Goal: Task Accomplishment & Management: Manage account settings

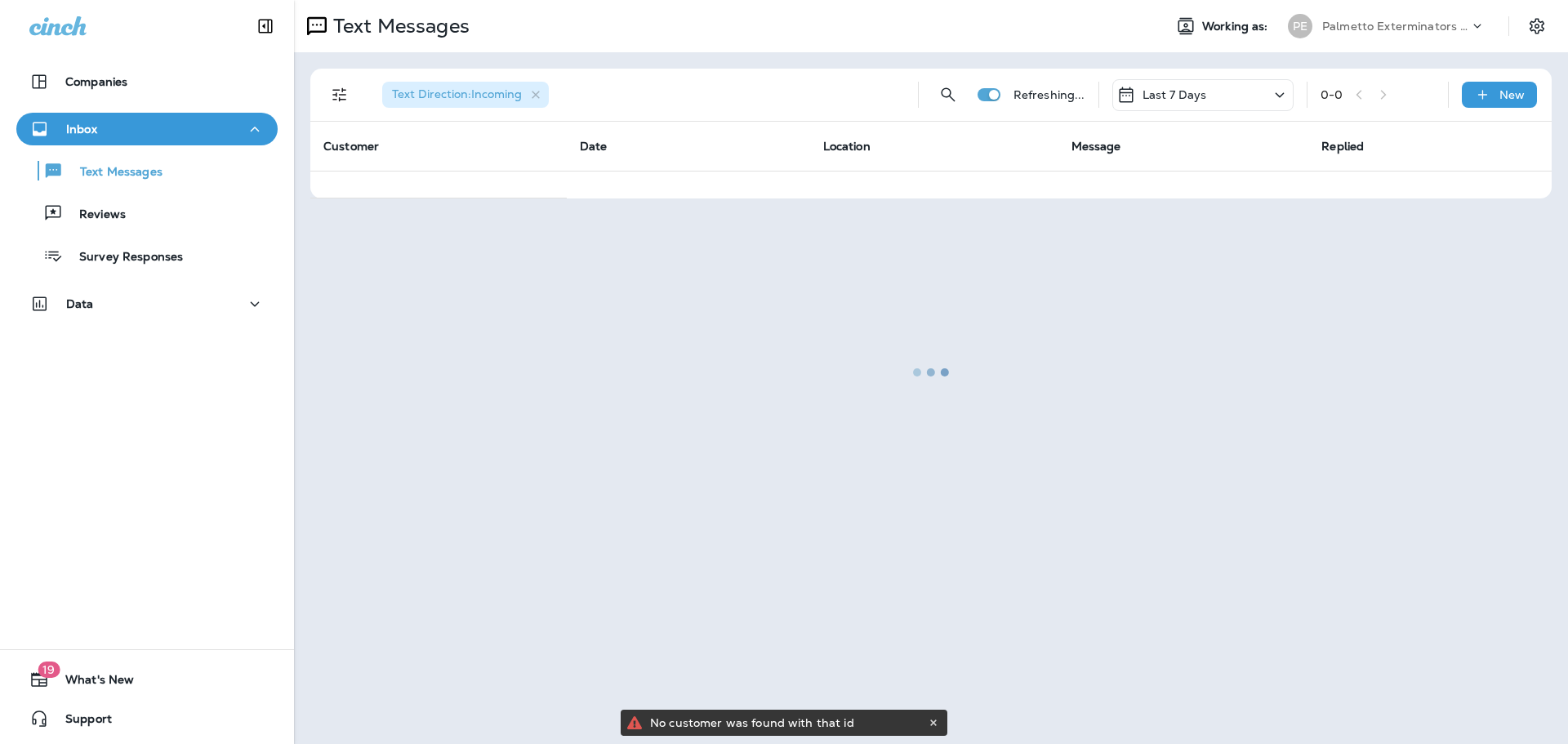
click at [1534, 26] on div at bounding box center [930, 372] width 1271 height 740
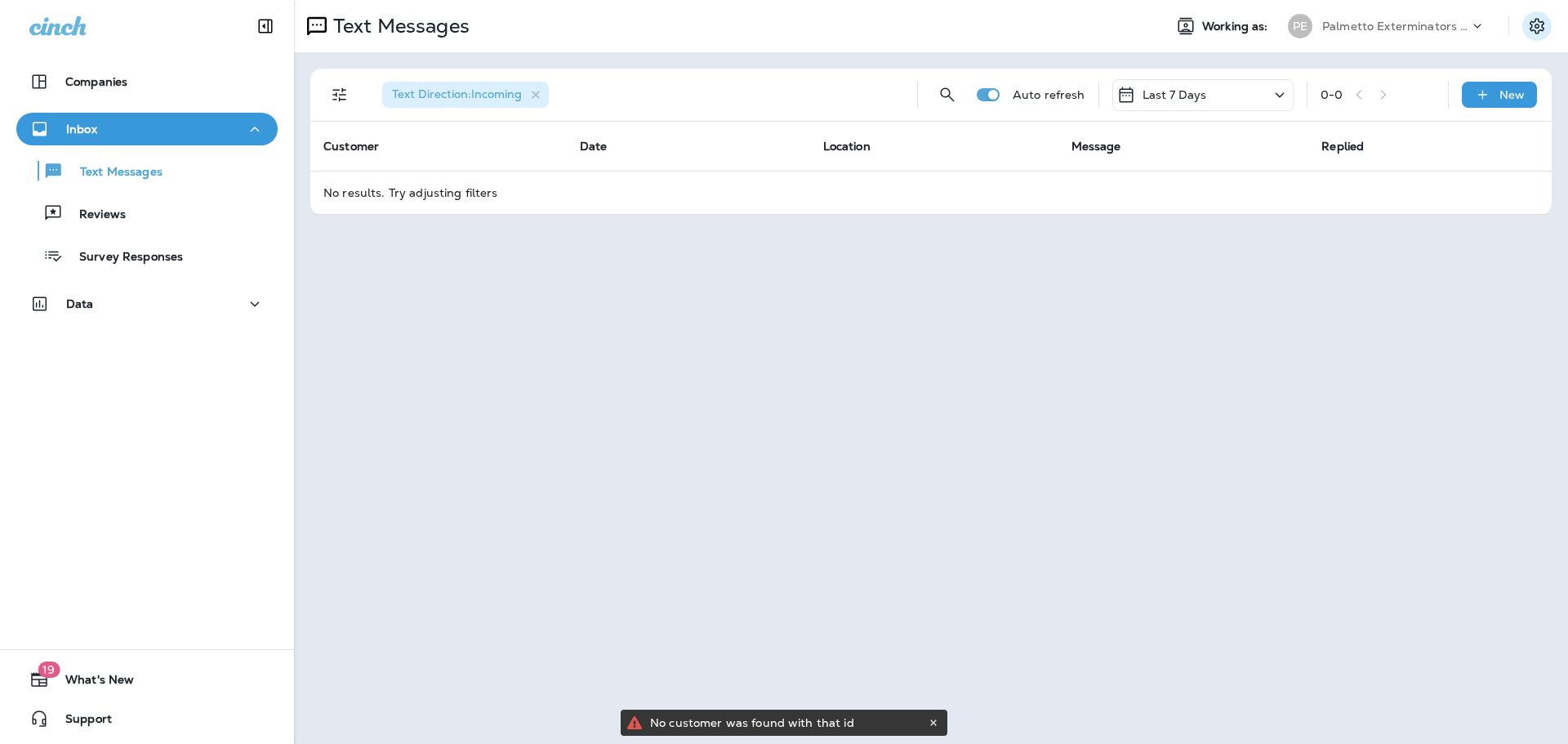
click at [1531, 29] on icon "Settings" at bounding box center [1537, 25] width 15 height 15
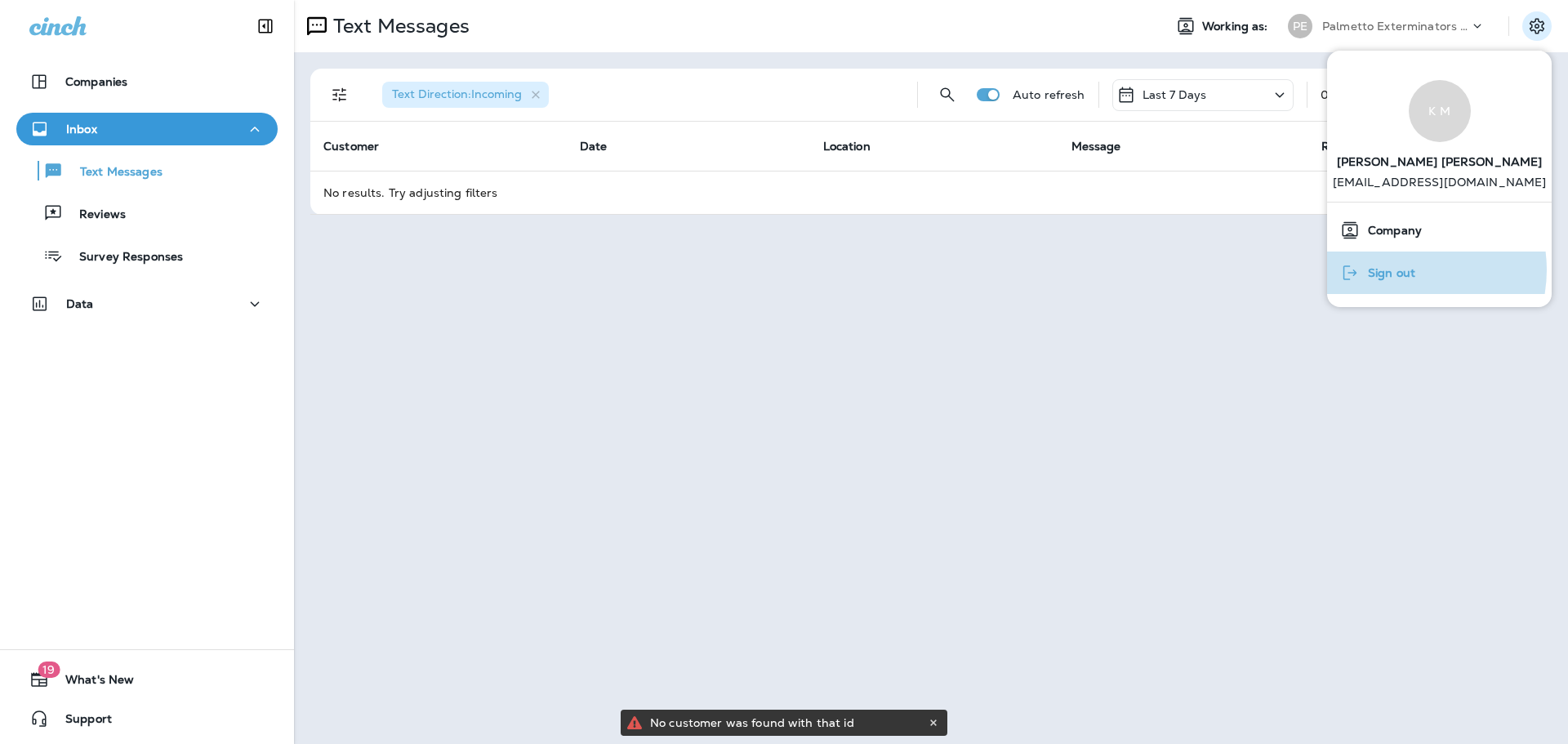
click at [1401, 270] on span "Sign out" at bounding box center [1387, 273] width 55 height 14
